Goal: Information Seeking & Learning: Learn about a topic

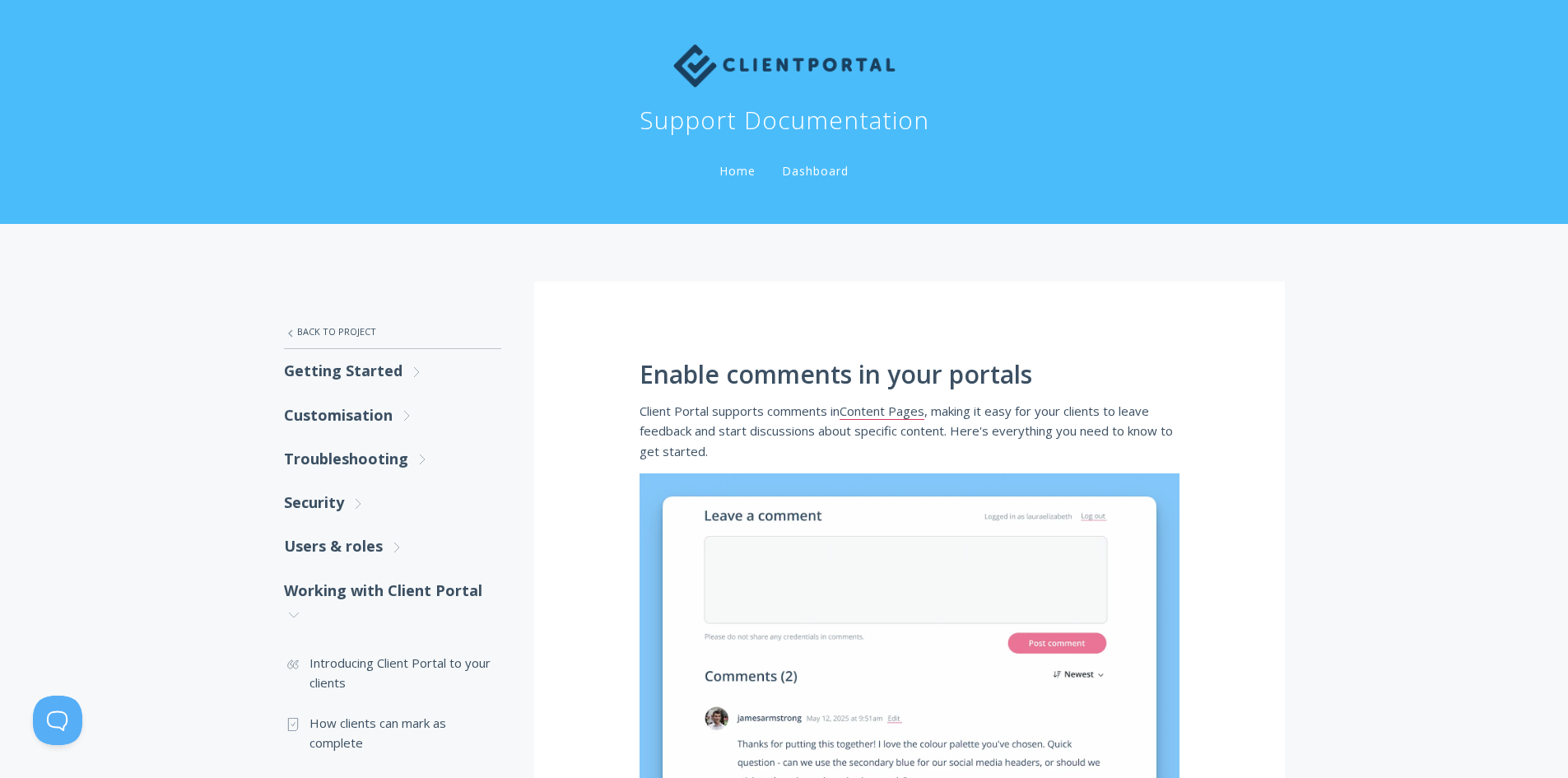
click at [741, 168] on link "Home" at bounding box center [738, 170] width 43 height 15
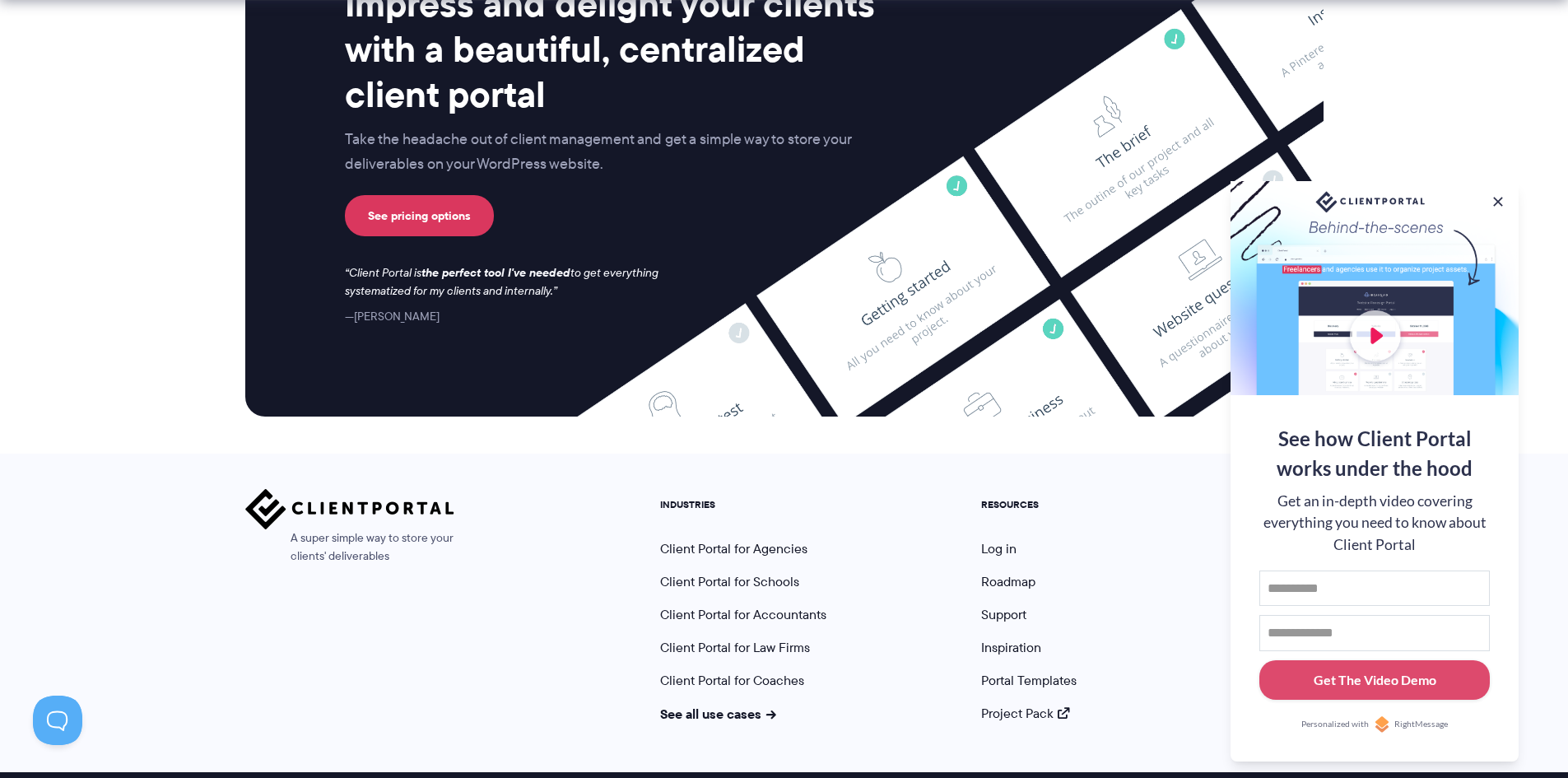
scroll to position [6791, 0]
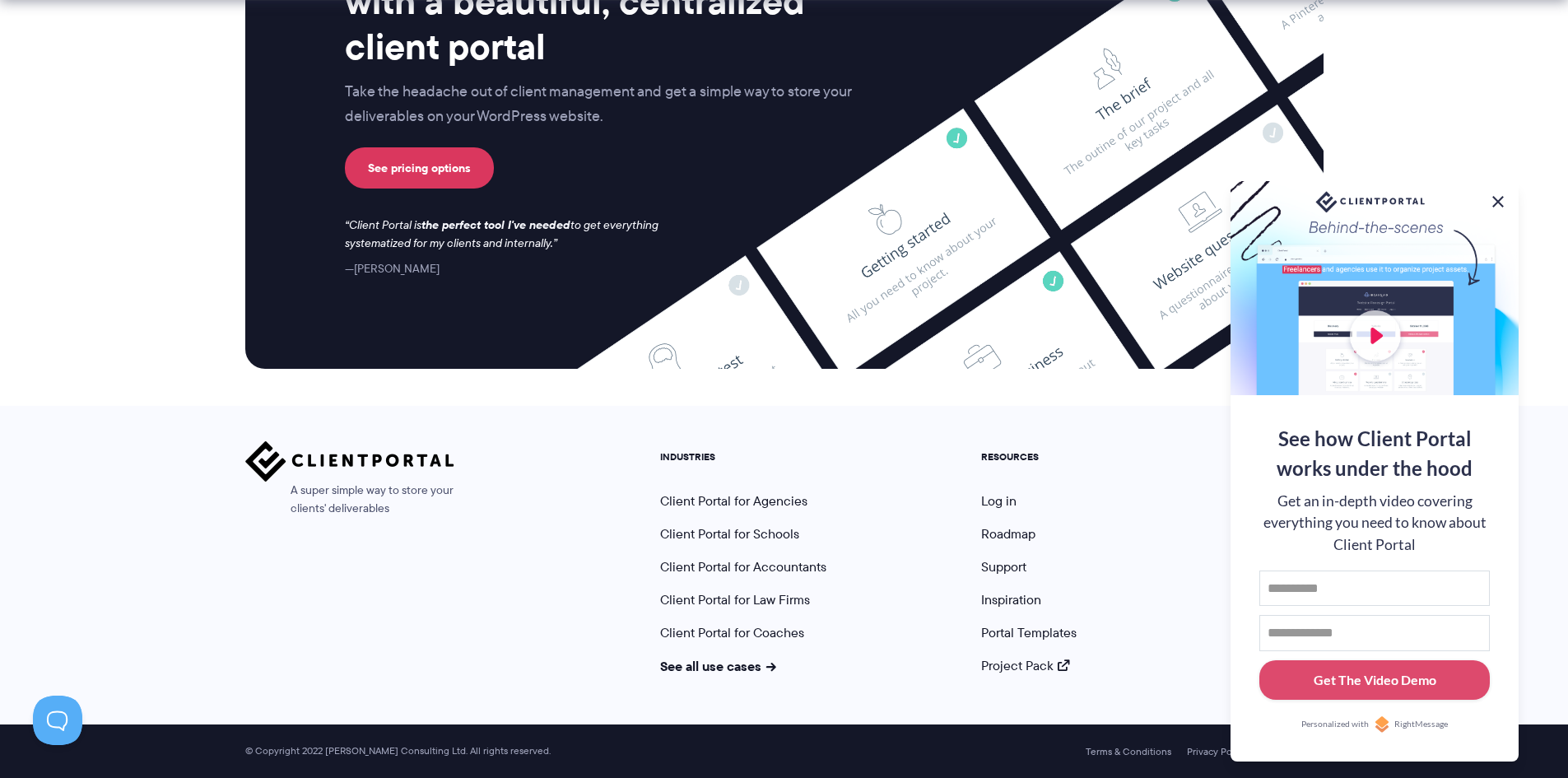
click at [1499, 198] on button at bounding box center [1498, 202] width 20 height 20
